Goal: Information Seeking & Learning: Learn about a topic

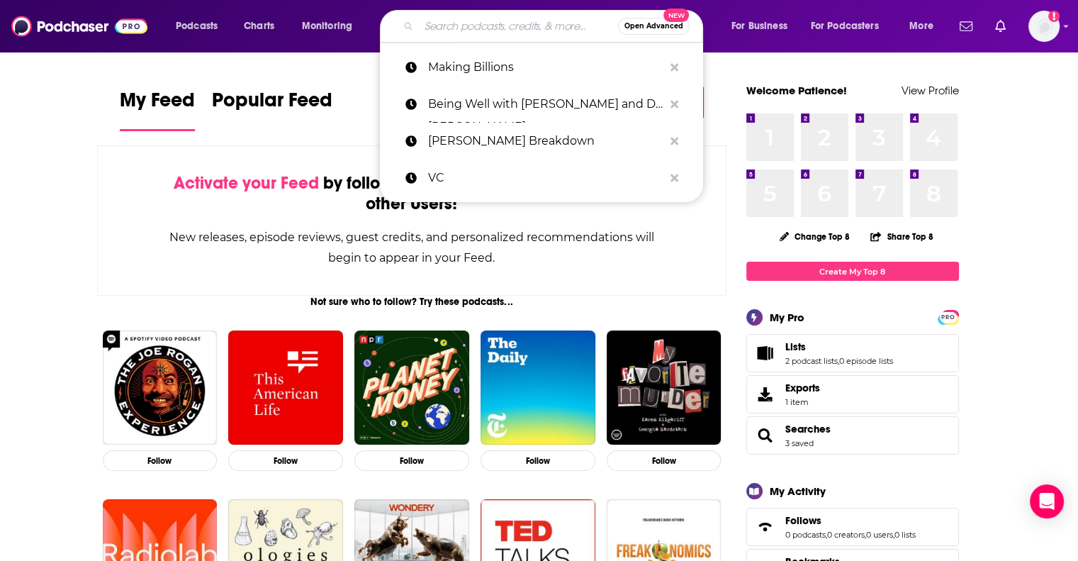
click at [440, 26] on input "Search podcasts, credits, & more..." at bounding box center [518, 26] width 199 height 23
paste input "AI [DATE] Podcast"
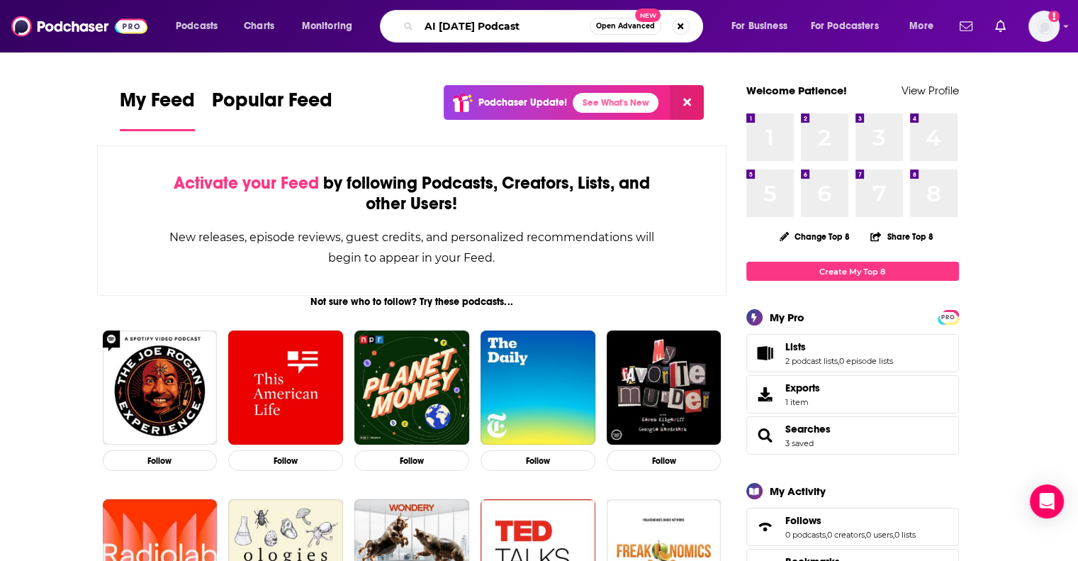
type input "AI [DATE] Podcast"
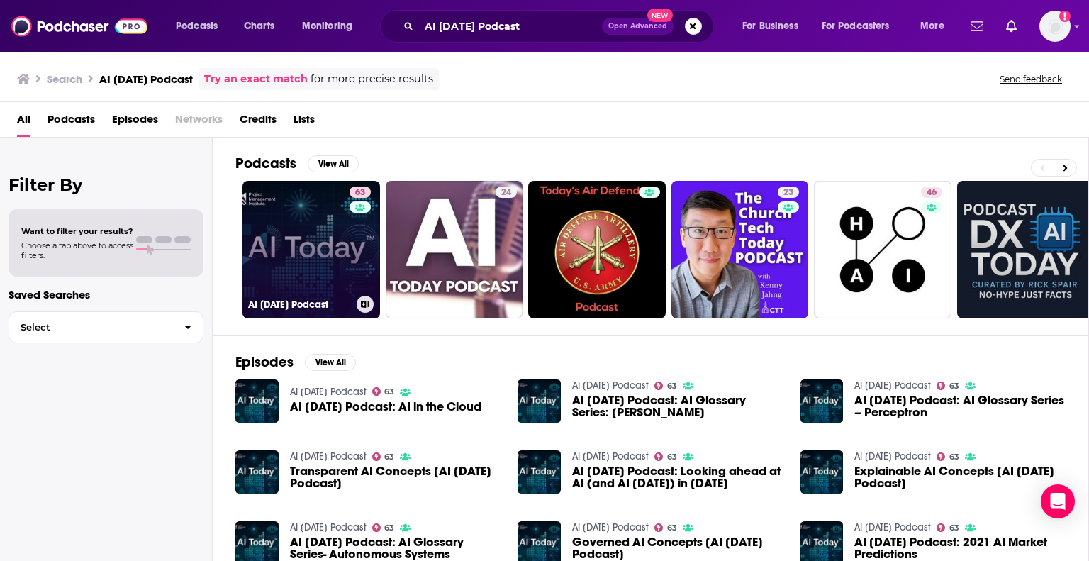
click at [254, 196] on link "63 AI [DATE] Podcast" at bounding box center [311, 250] width 138 height 138
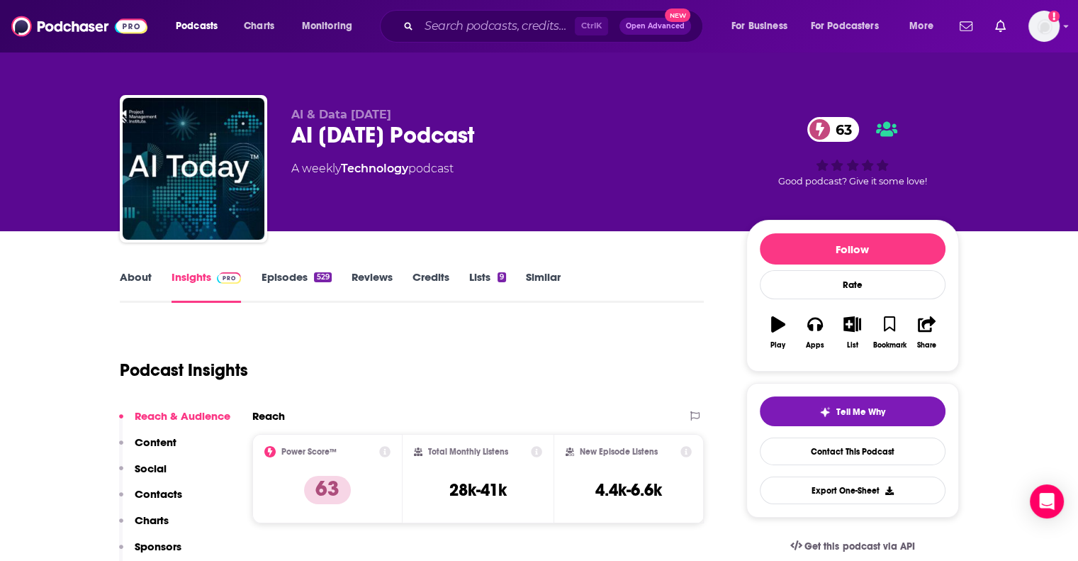
click at [124, 277] on link "About" at bounding box center [136, 286] width 32 height 33
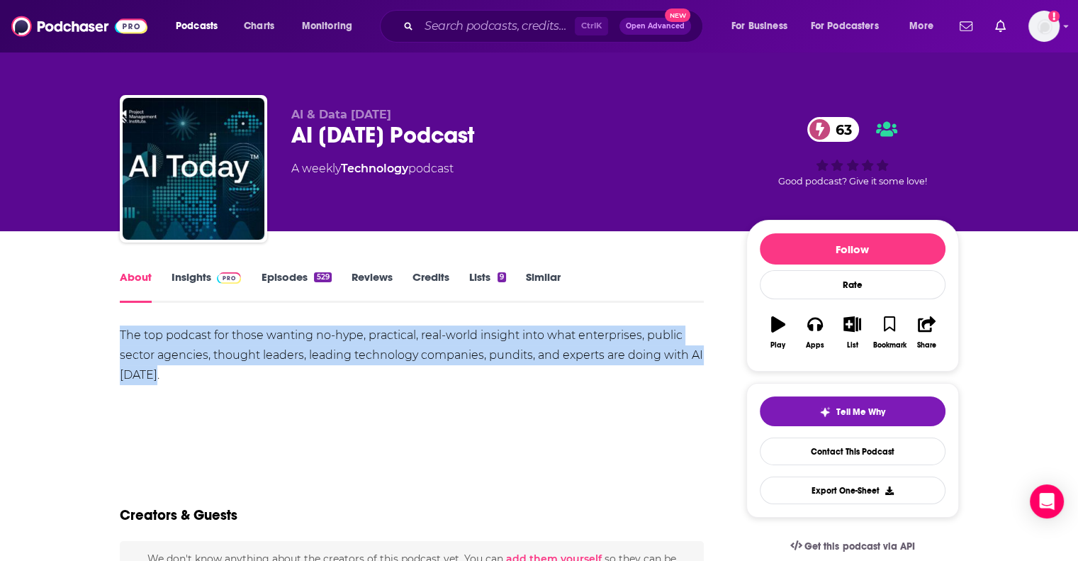
drag, startPoint x: 186, startPoint y: 381, endPoint x: 102, endPoint y: 337, distance: 94.2
copy div "The top podcast for those wanting no-hype, practical, real-world insight into w…"
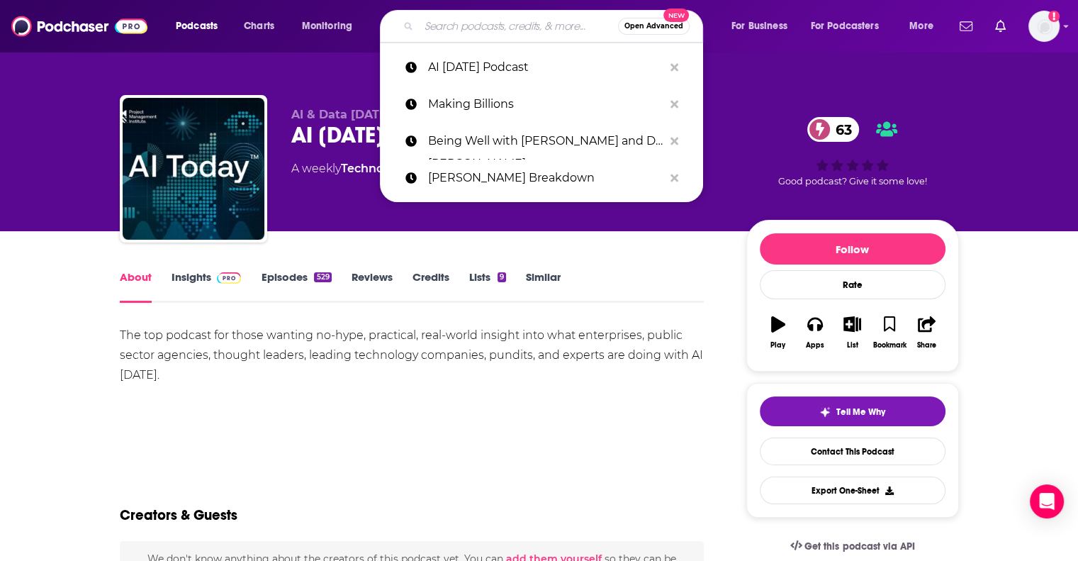
click at [518, 25] on input "Search podcasts, credits, & more..." at bounding box center [518, 26] width 199 height 23
paste input "AI in Business"
type input "AI in Business"
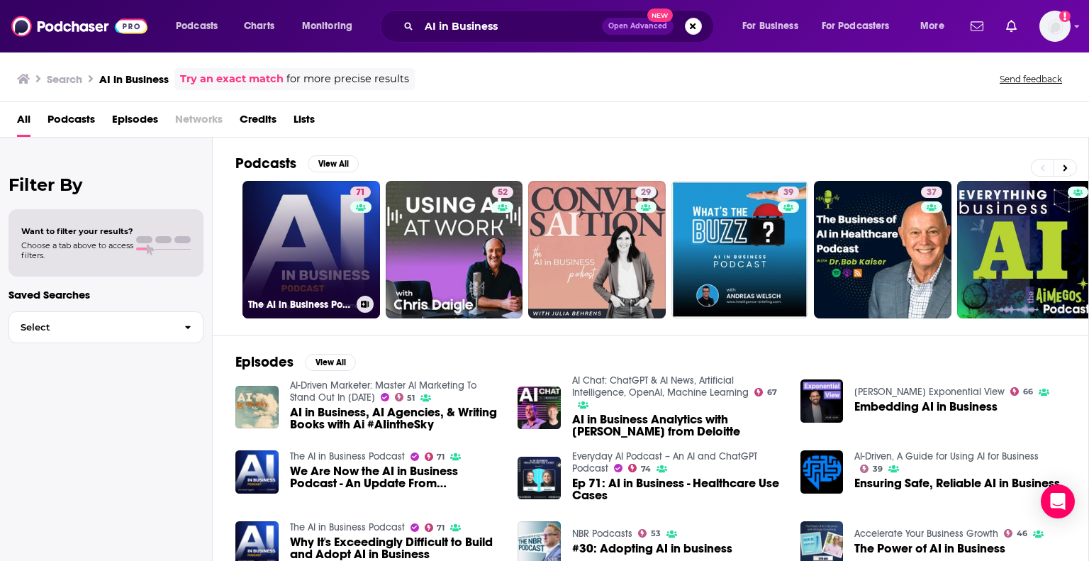
click at [312, 234] on link "71 The AI in Business Podcast" at bounding box center [311, 250] width 138 height 138
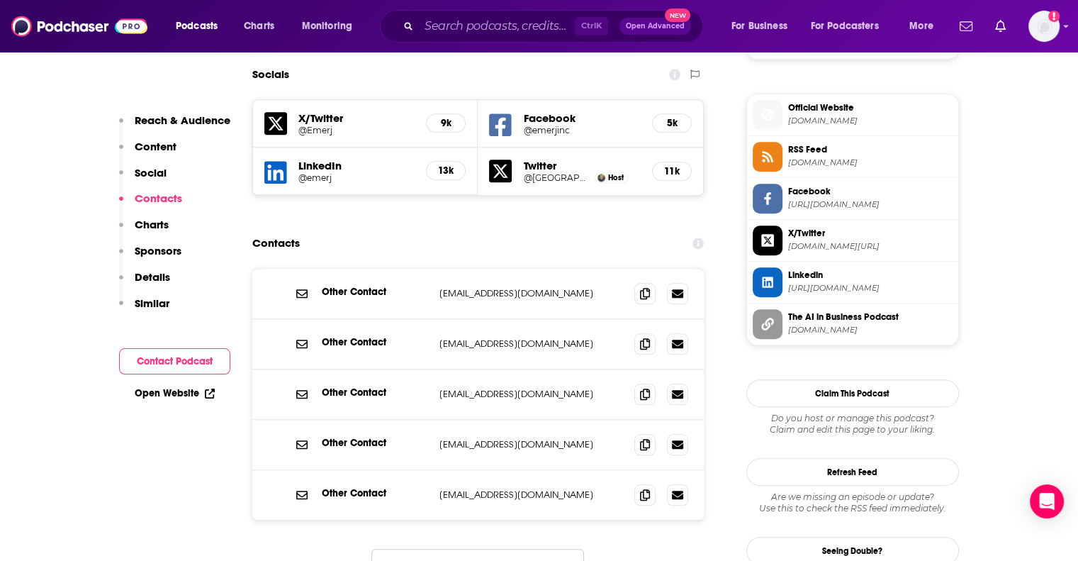
scroll to position [1276, 0]
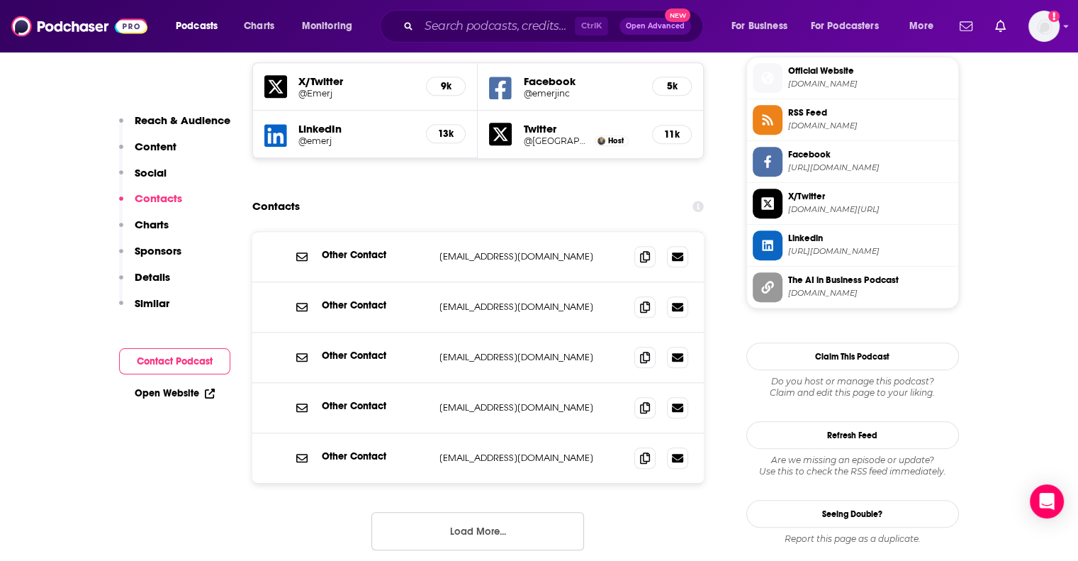
click at [415, 512] on button "Load More..." at bounding box center [478, 531] width 213 height 38
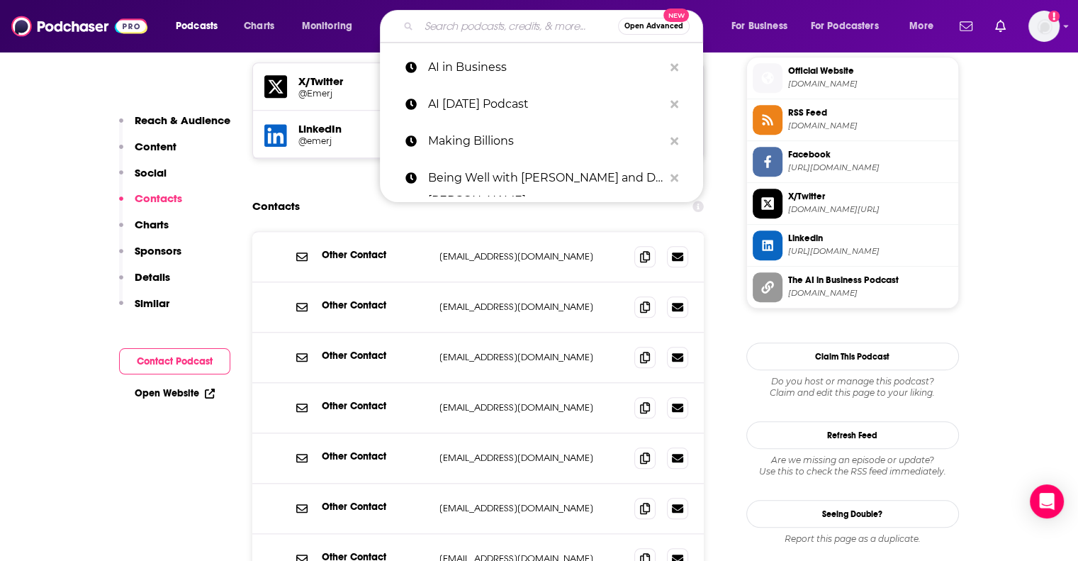
click at [489, 32] on input "Search podcasts, credits, & more..." at bounding box center [518, 26] width 199 height 23
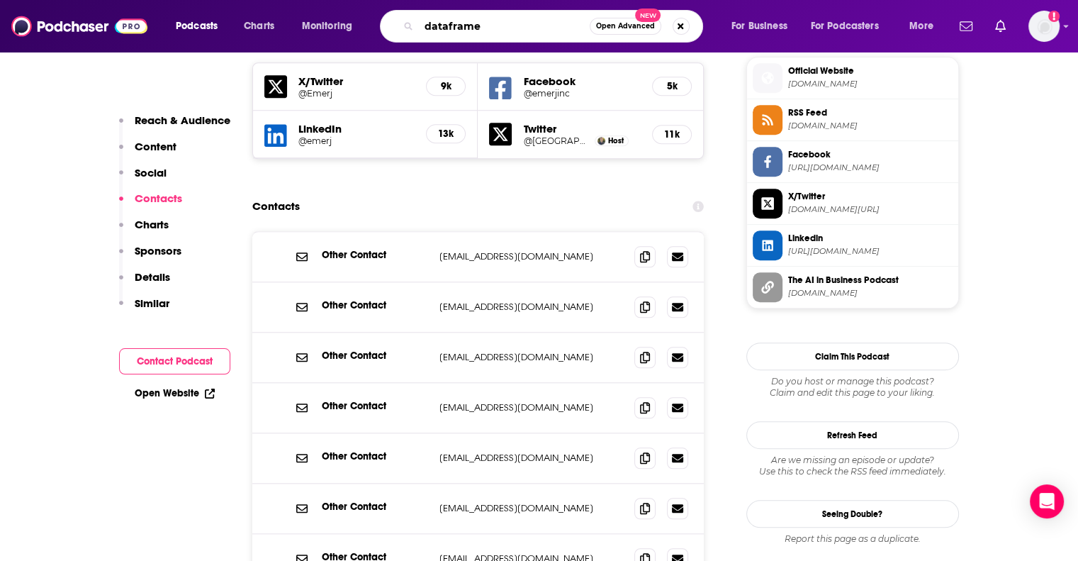
type input "dataframed"
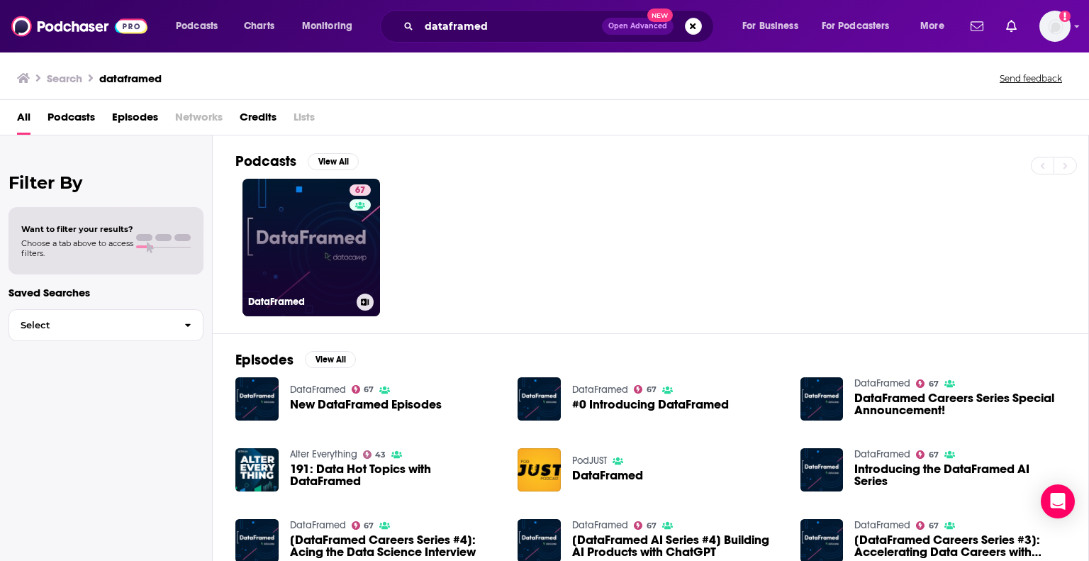
click at [323, 254] on link "67 DataFramed" at bounding box center [311, 248] width 138 height 138
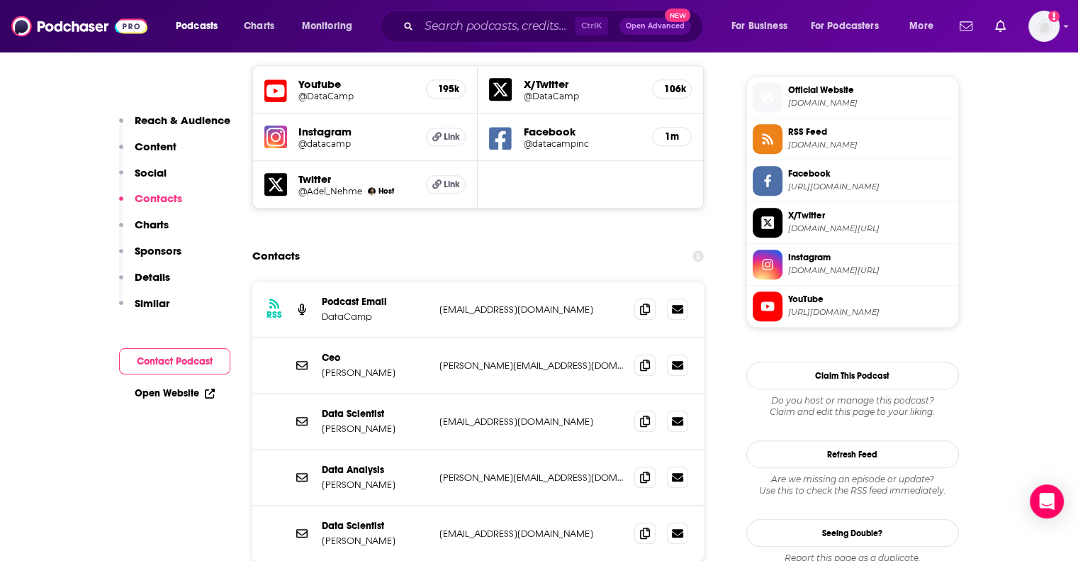
scroll to position [1276, 0]
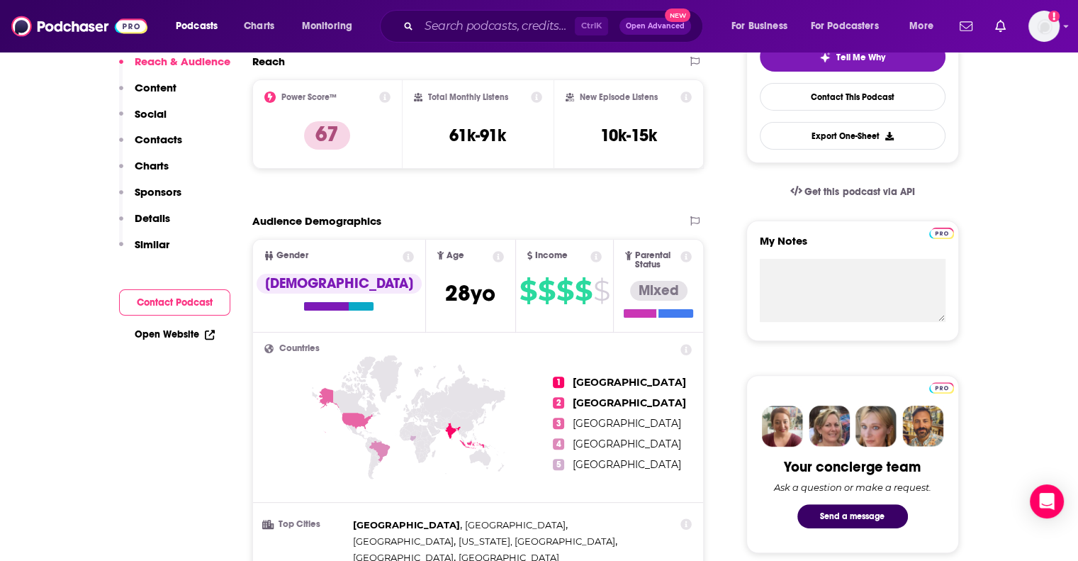
scroll to position [0, 0]
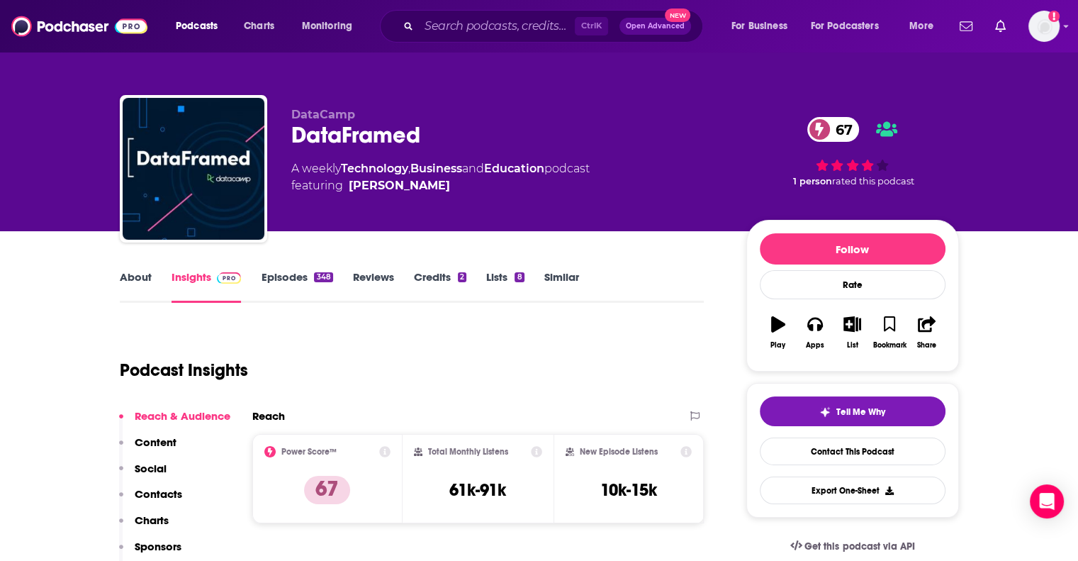
click at [127, 277] on link "About" at bounding box center [136, 286] width 32 height 33
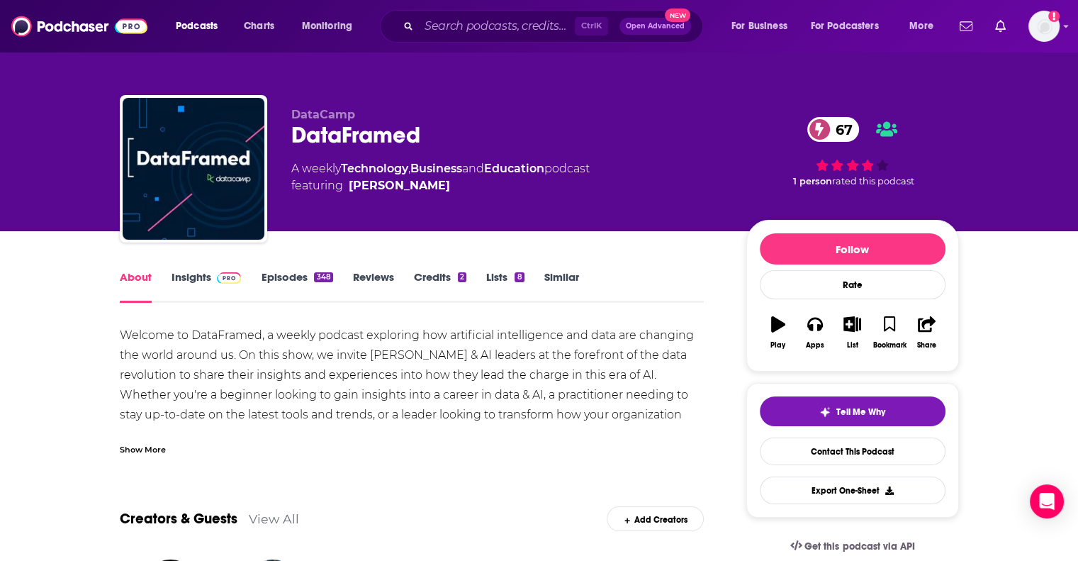
click at [125, 450] on div "Show More" at bounding box center [143, 448] width 46 height 13
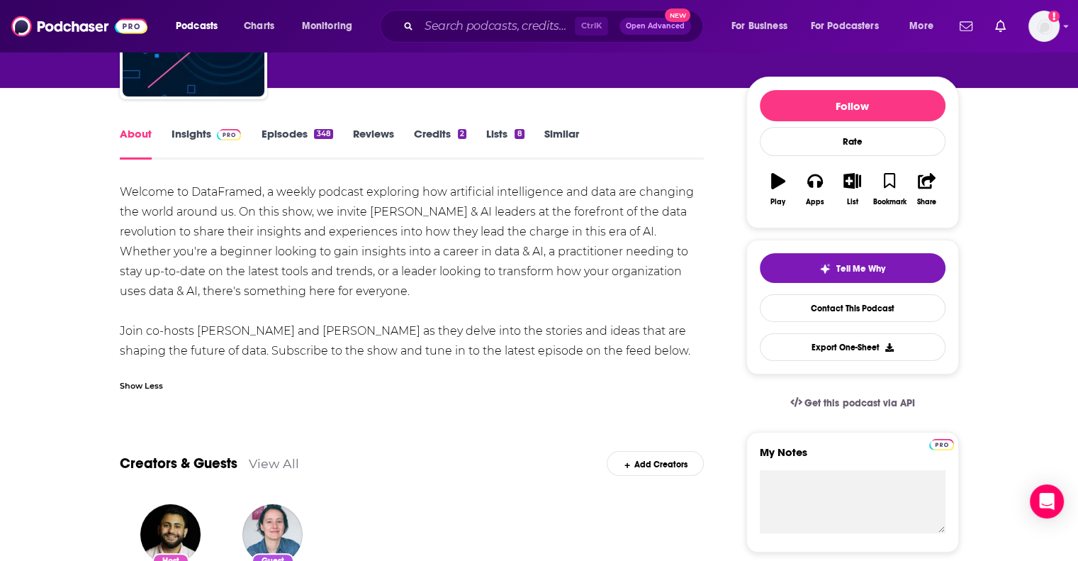
scroll to position [213, 0]
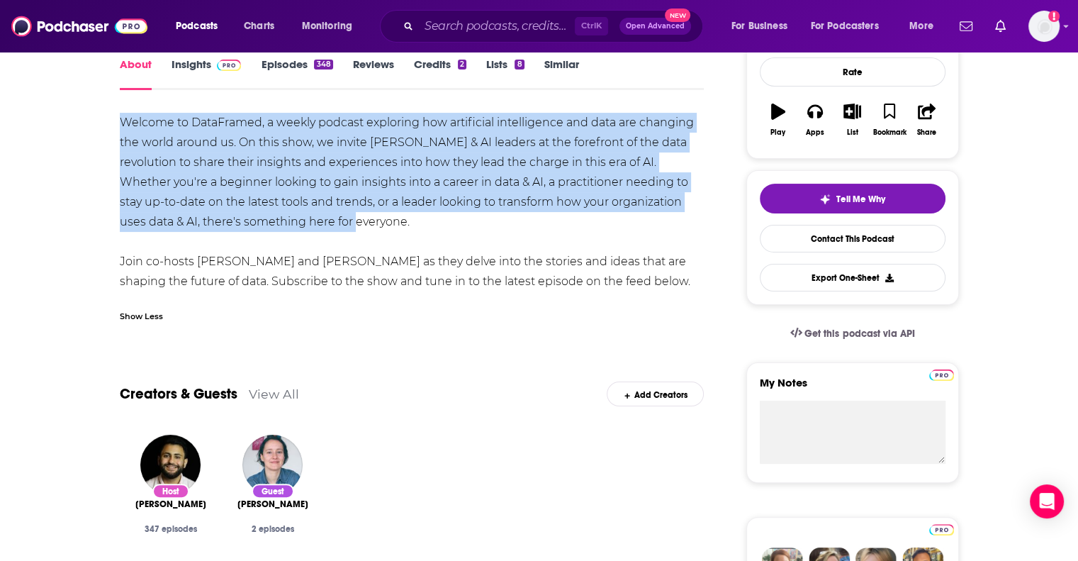
drag, startPoint x: 305, startPoint y: 222, endPoint x: 104, endPoint y: 115, distance: 228.0
copy div "Welcome to DataFramed, a weekly podcast exploring how artificial intelligence a…"
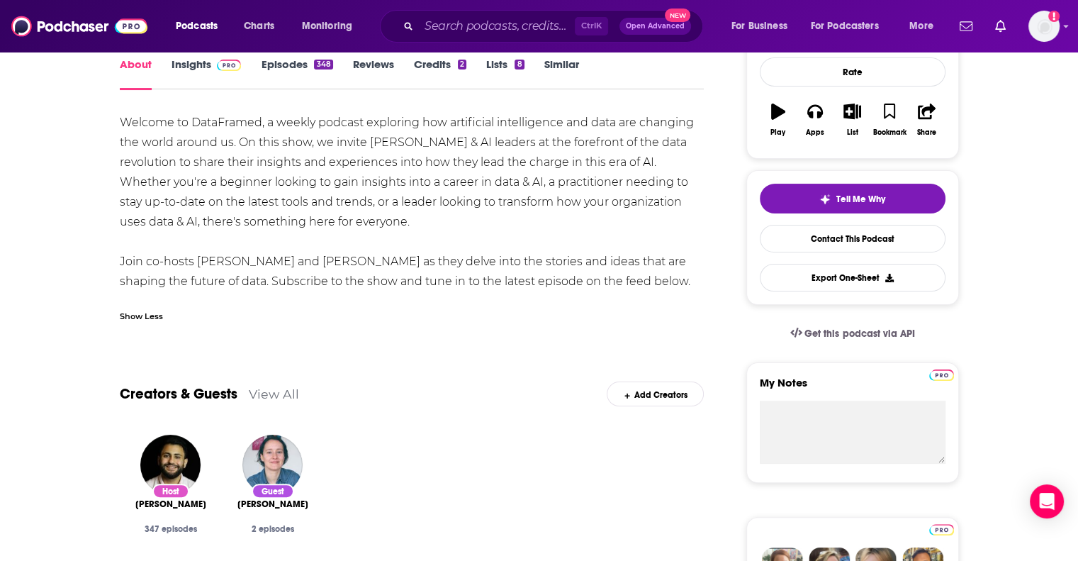
click at [461, 262] on div "Welcome to DataFramed, a weekly podcast exploring how artificial intelligence a…" at bounding box center [412, 202] width 585 height 179
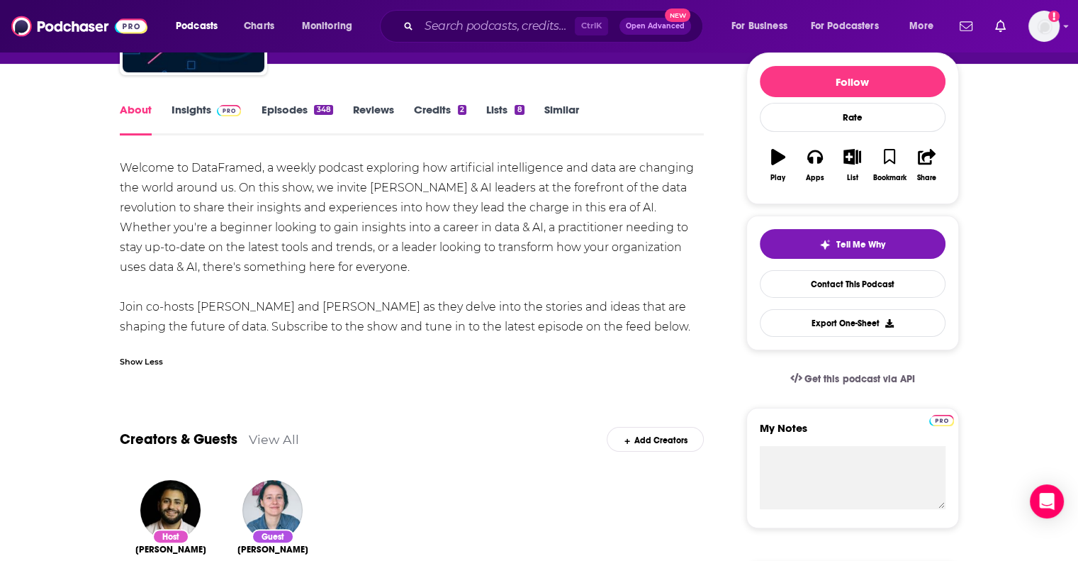
scroll to position [425, 0]
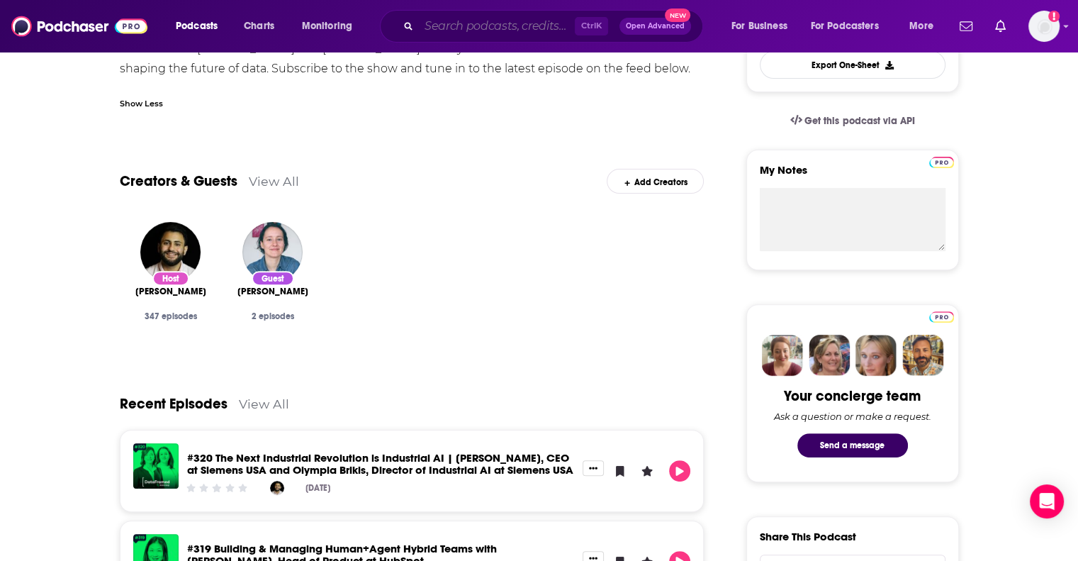
click at [498, 35] on input "Search podcasts, credits, & more..." at bounding box center [497, 26] width 156 height 23
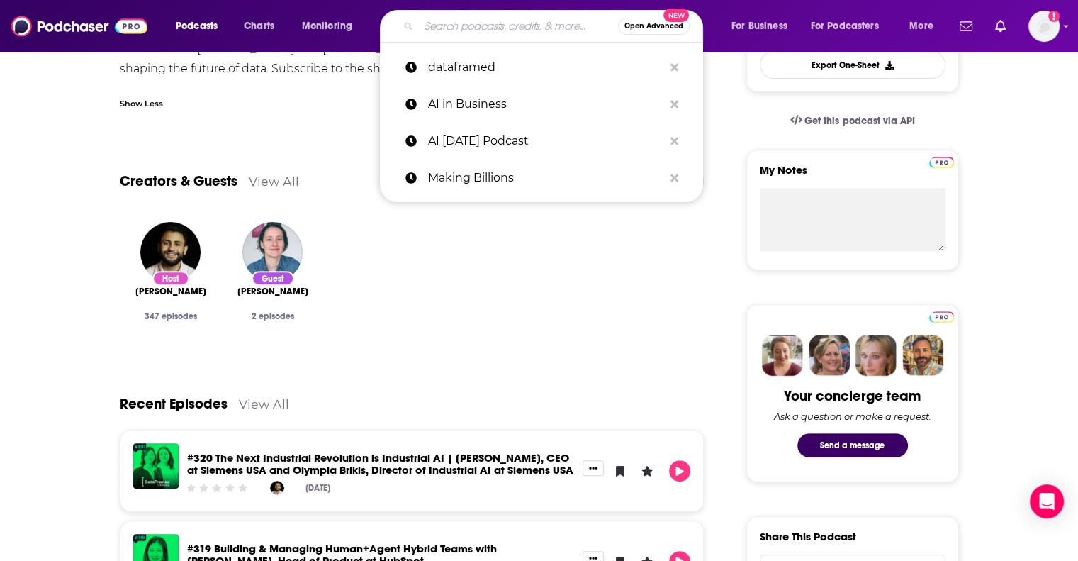
paste input "Utilizing AI"
type input "Utilizing AI"
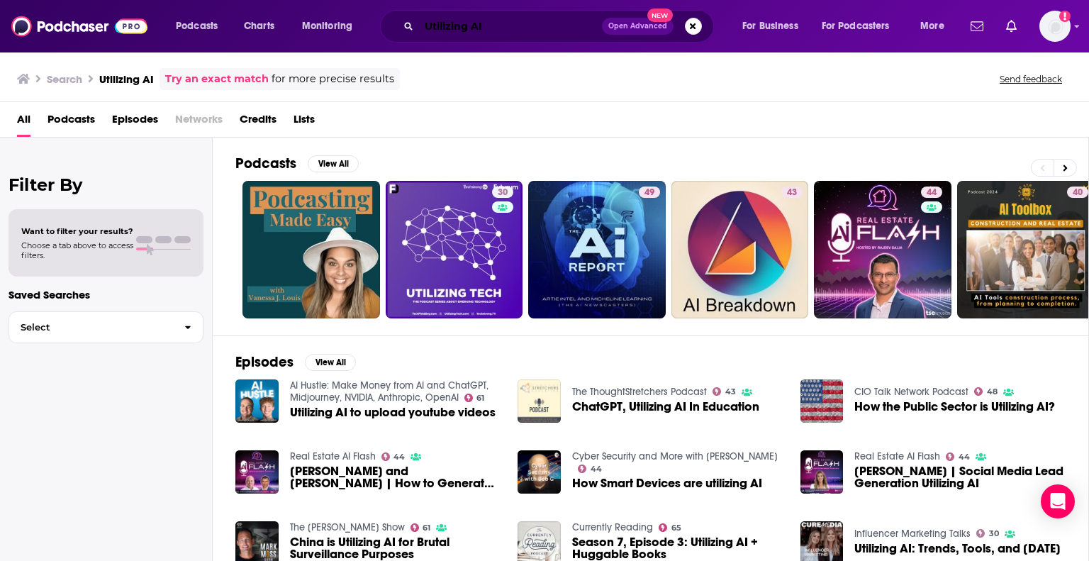
click at [493, 30] on input "Utilizing AI" at bounding box center [510, 26] width 183 height 23
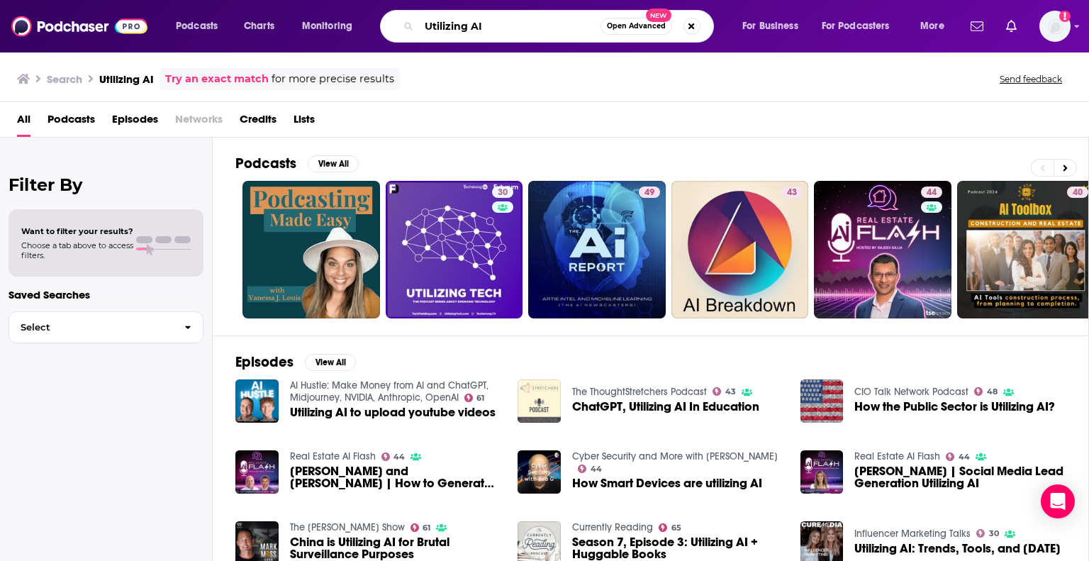
paste input "The AI Podcast"
type input "The AI Podcast"
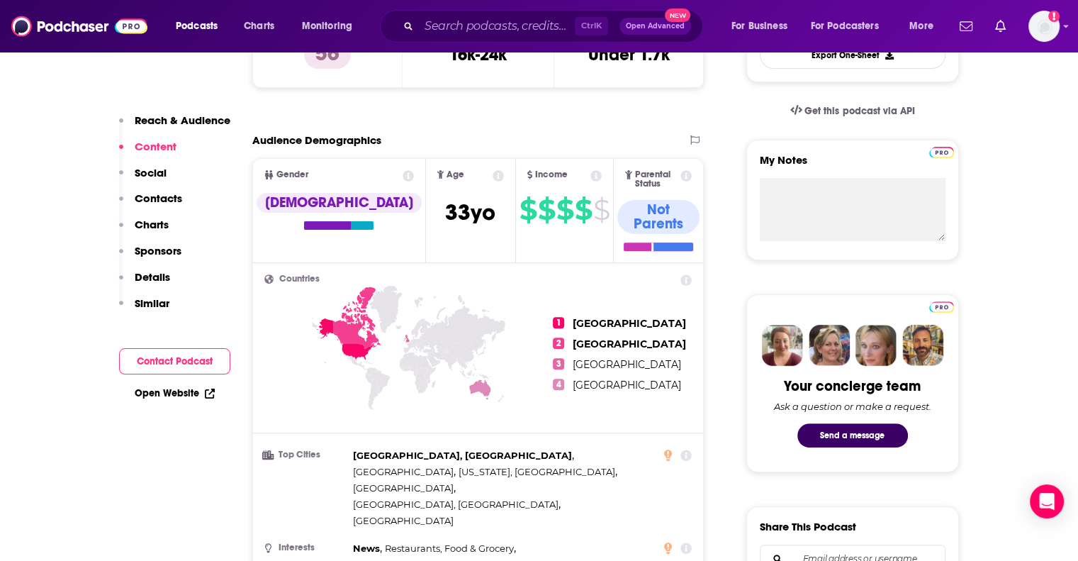
scroll to position [71, 0]
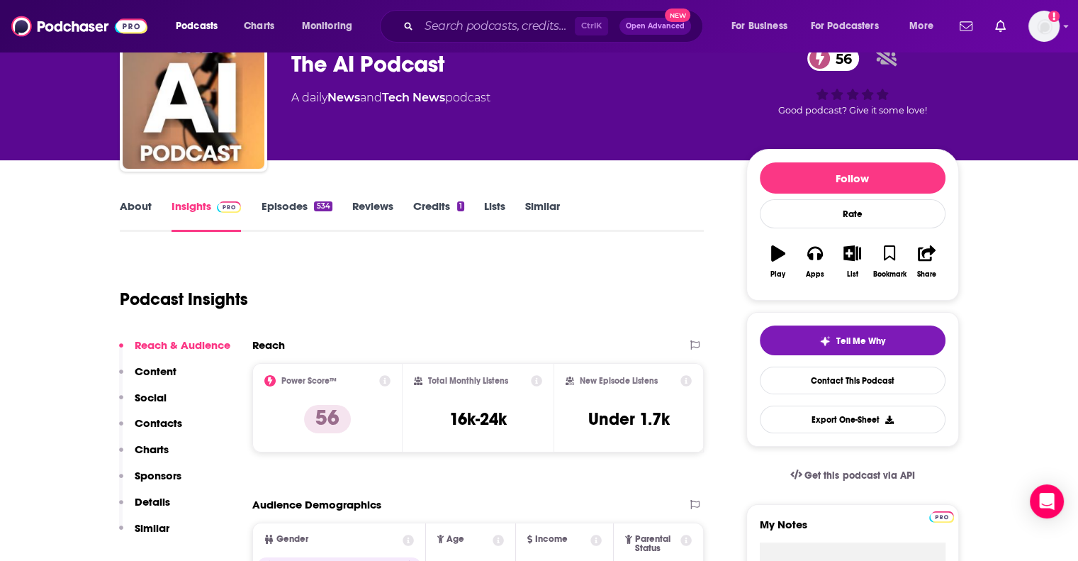
click at [139, 211] on link "About" at bounding box center [136, 215] width 32 height 33
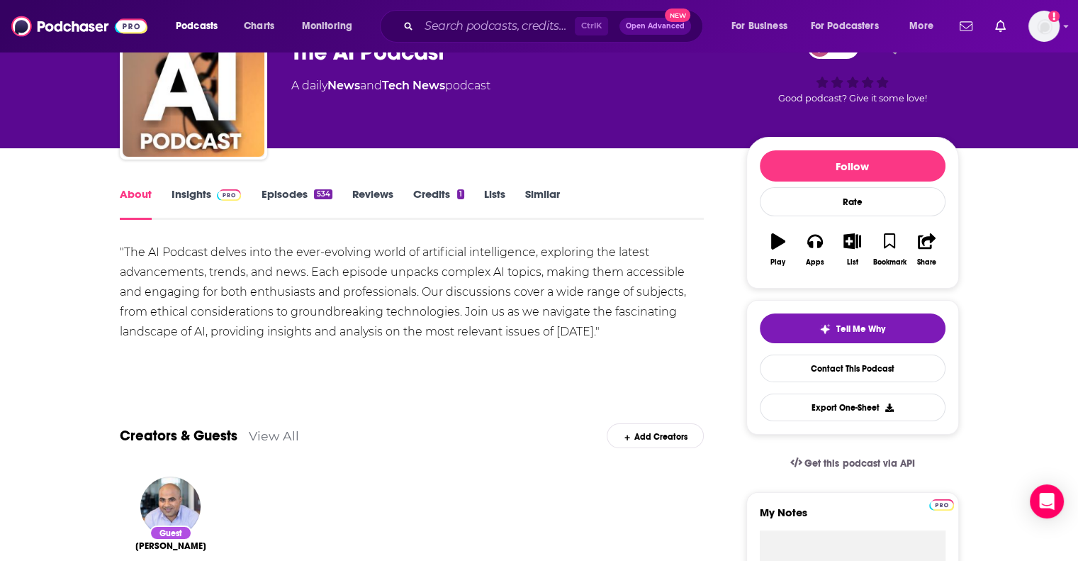
scroll to position [71, 0]
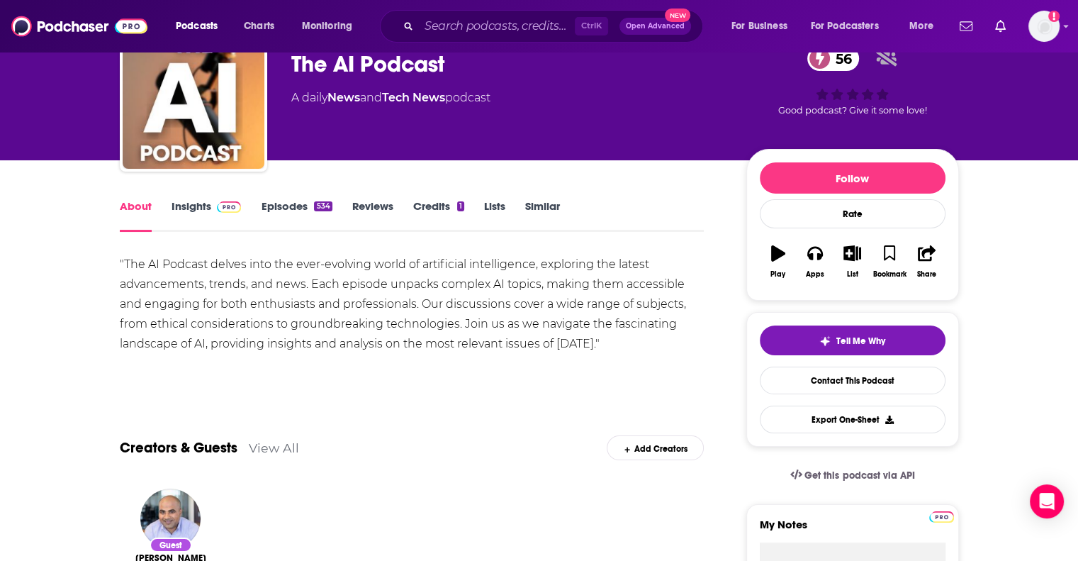
click at [211, 204] on span at bounding box center [226, 205] width 30 height 13
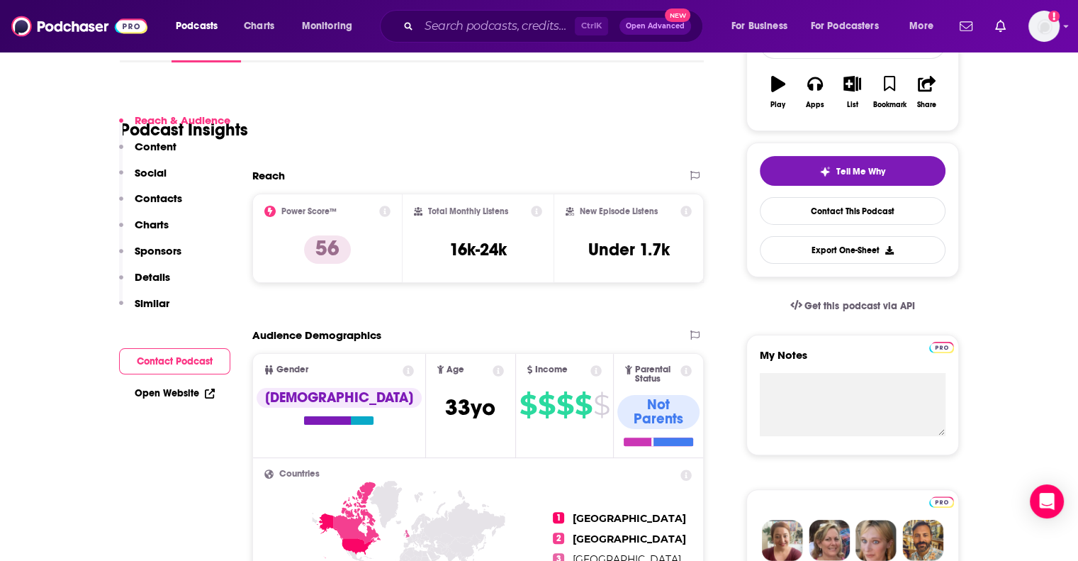
scroll to position [425, 0]
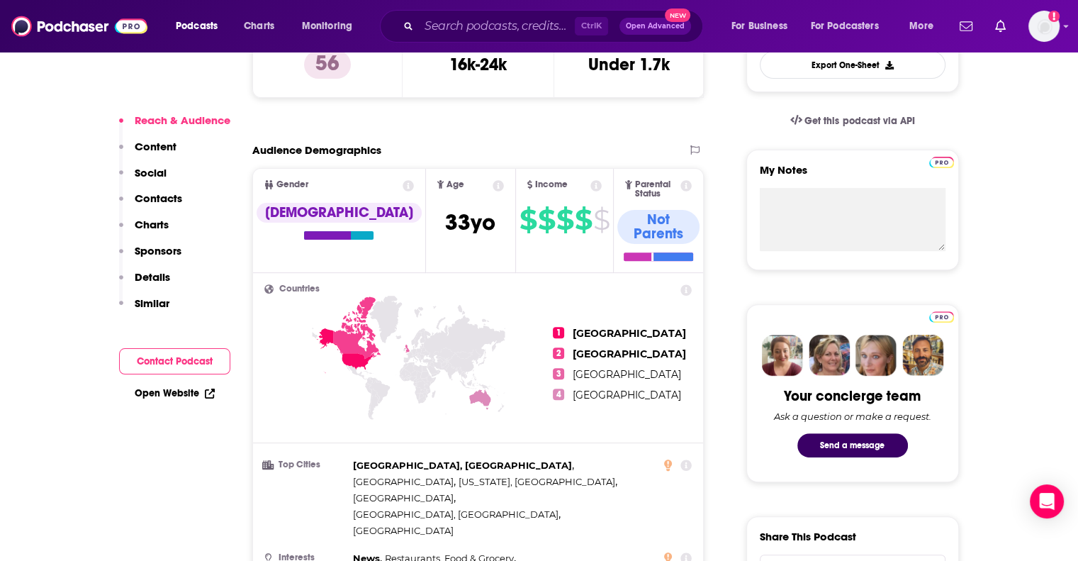
click at [184, 397] on link "Open Website" at bounding box center [175, 393] width 80 height 12
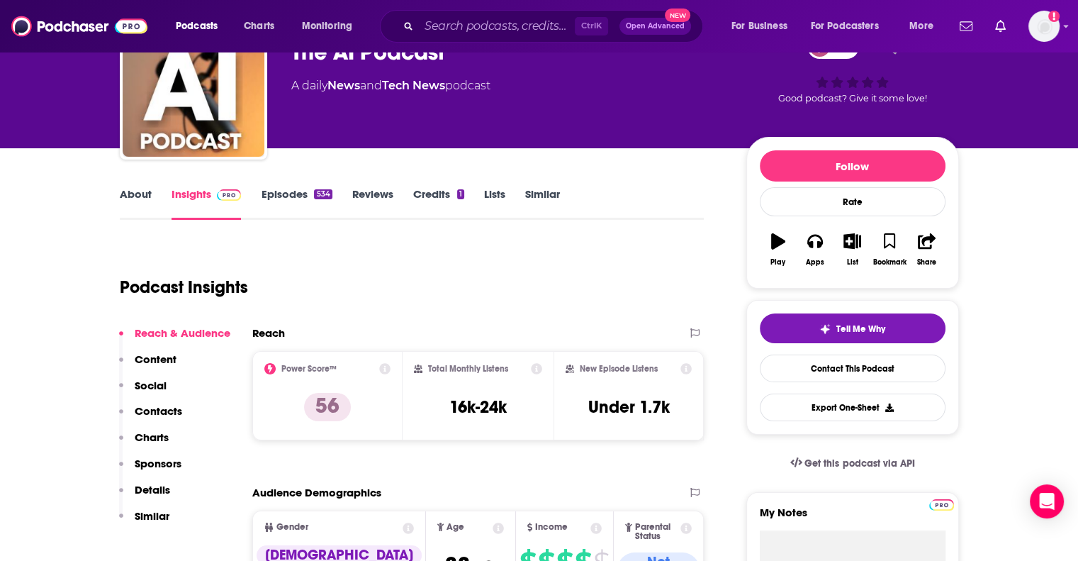
scroll to position [142, 0]
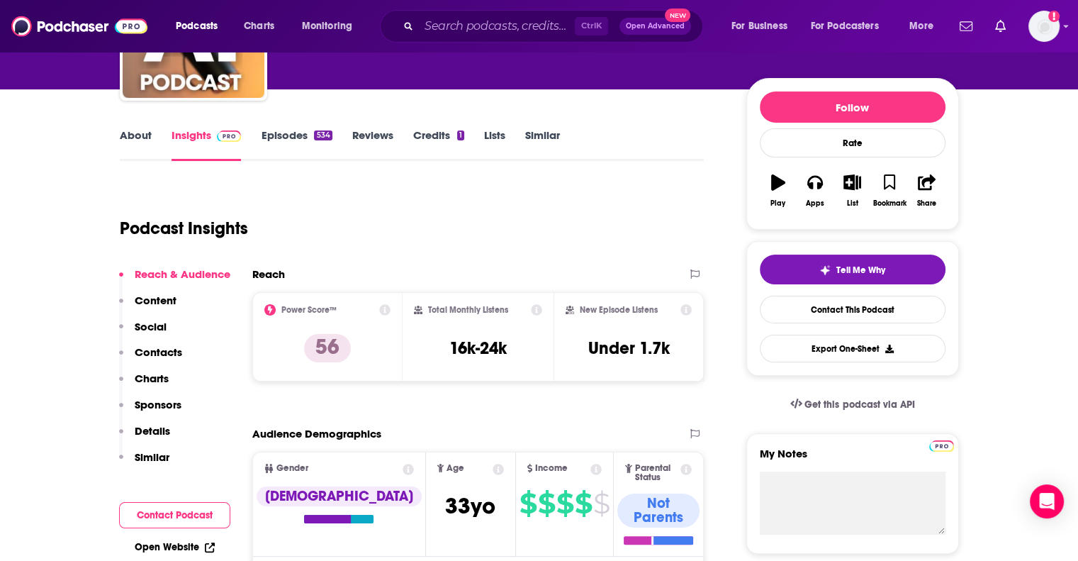
click at [138, 130] on link "About" at bounding box center [136, 144] width 32 height 33
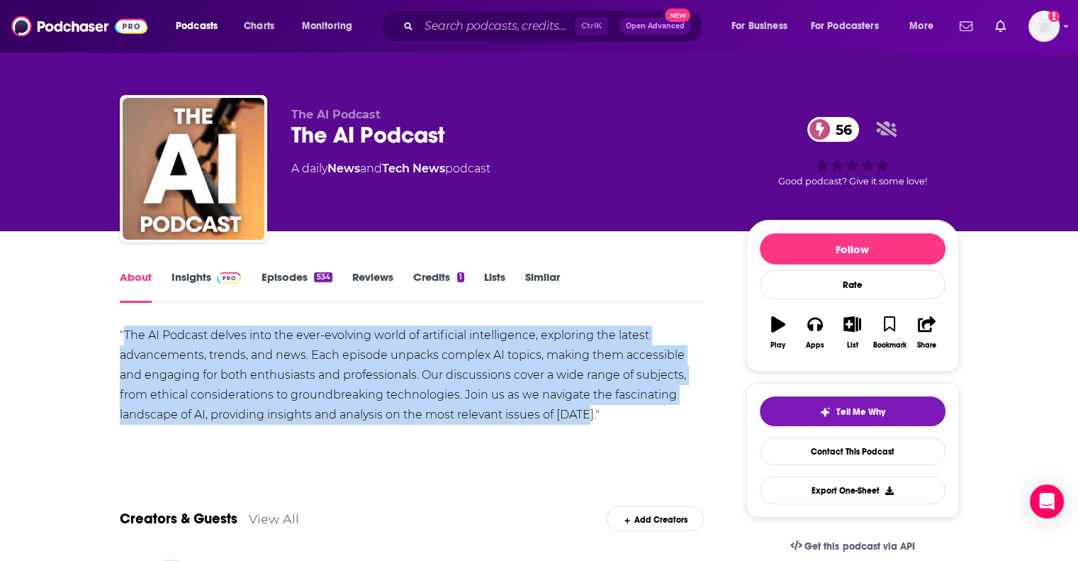
drag, startPoint x: 124, startPoint y: 331, endPoint x: 584, endPoint y: 420, distance: 468.6
click at [584, 420] on div ""The AI Podcast delves into the ever-evolving world of artificial intelligence,…" at bounding box center [412, 374] width 585 height 99
copy div "The AI Podcast delves into the ever-evolving world of artificial intelligence, …"
click at [194, 284] on link "Insights" at bounding box center [207, 286] width 70 height 33
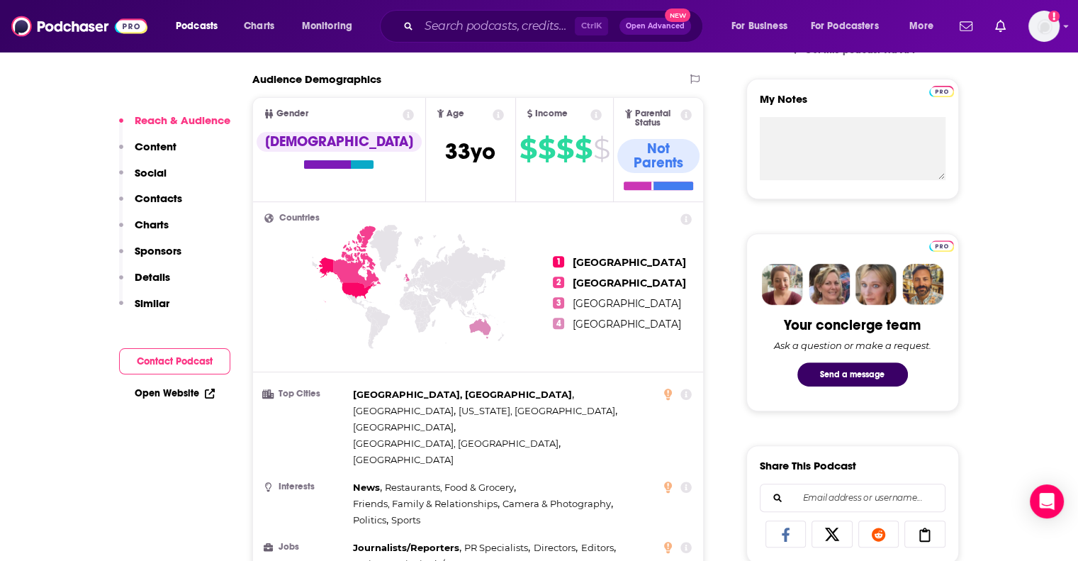
scroll to position [993, 0]
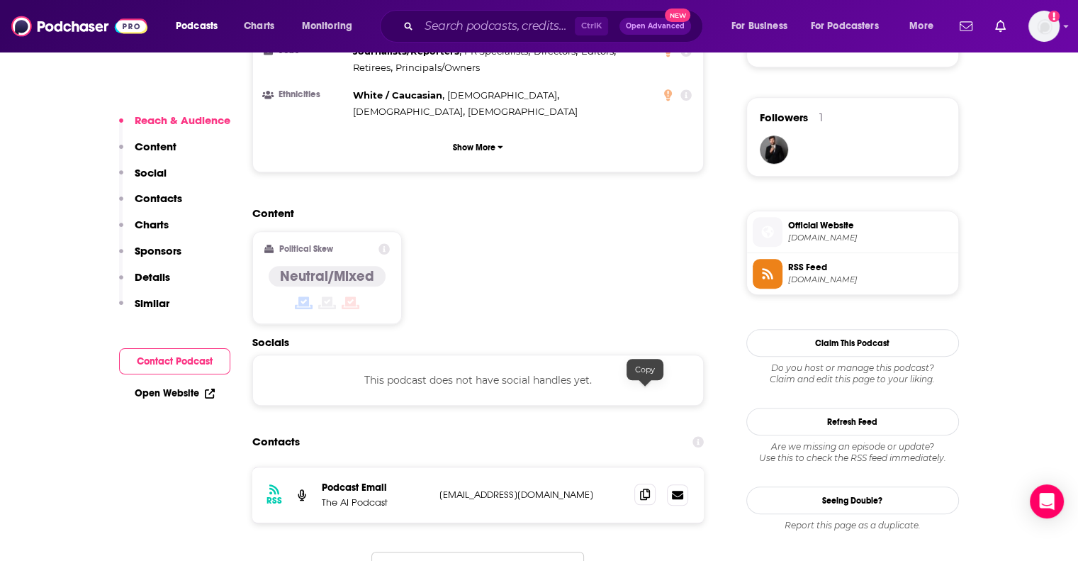
click at [642, 484] on span at bounding box center [645, 494] width 21 height 21
